Goal: Check status: Check status

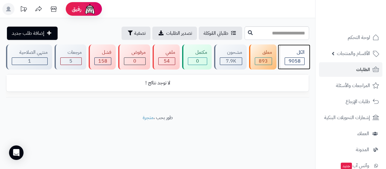
click at [288, 56] on div "الكل 9058" at bounding box center [294, 56] width 30 height 25
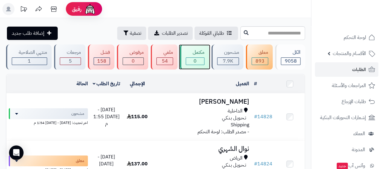
click at [194, 63] on span "0" at bounding box center [194, 60] width 3 height 7
